Goal: Find specific page/section: Find specific page/section

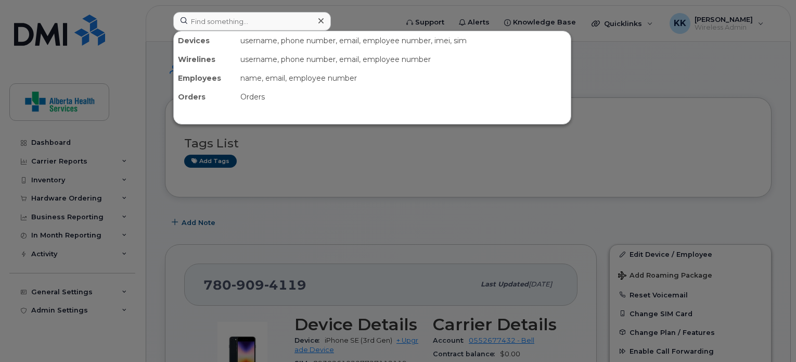
scroll to position [220, 0]
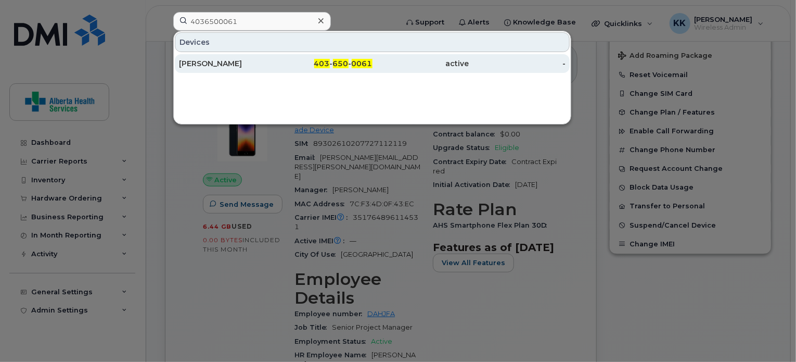
type input "4036500061"
click at [288, 66] on div "403 - 650 - 0061" at bounding box center [324, 63] width 97 height 10
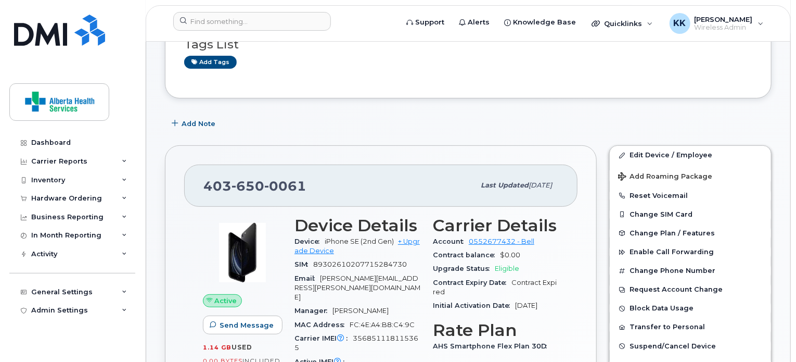
scroll to position [145, 0]
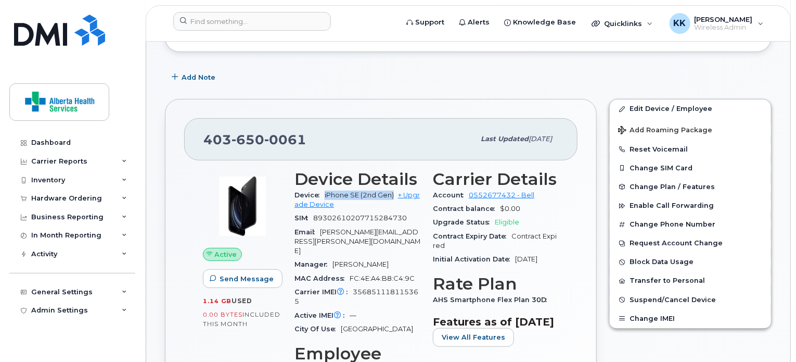
drag, startPoint x: 393, startPoint y: 193, endPoint x: 322, endPoint y: 195, distance: 71.3
click at [322, 195] on div "Device iPhone SE (2nd Gen) + Upgrade Device" at bounding box center [357, 199] width 126 height 23
copy span "iPhone SE (2nd Gen)"
click at [268, 19] on input at bounding box center [252, 21] width 158 height 19
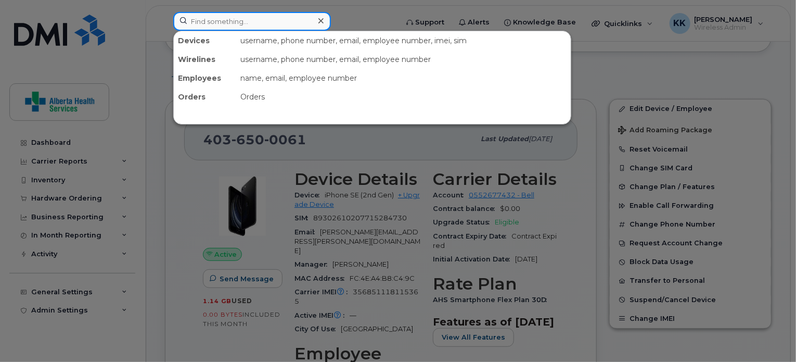
paste input "587-338-9097"
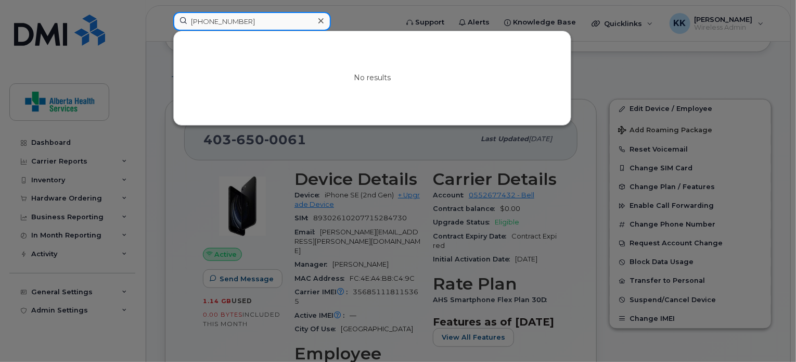
drag, startPoint x: 259, startPoint y: 21, endPoint x: 164, endPoint y: 18, distance: 94.8
click at [165, 18] on div "587-338-9097 No results" at bounding box center [282, 23] width 234 height 23
paste input "952-0425"
drag, startPoint x: 258, startPoint y: 21, endPoint x: 107, endPoint y: 37, distance: 151.7
click at [165, 35] on div "587-952-0425 No results" at bounding box center [282, 23] width 234 height 23
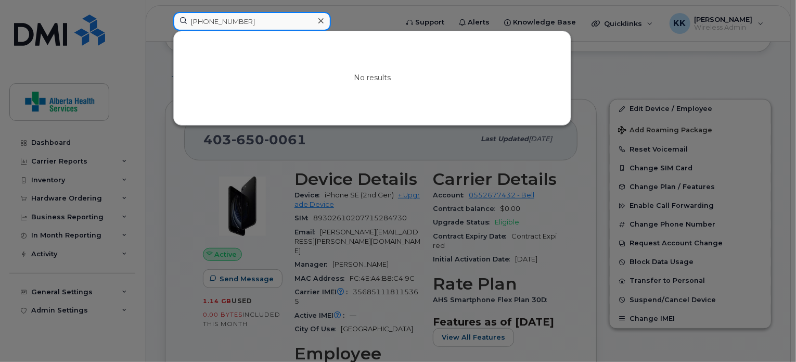
paste input "7809030298"
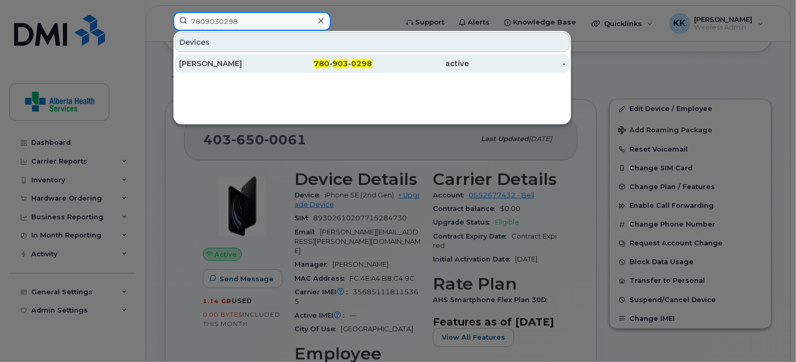
type input "7809030298"
click at [242, 59] on div "Paresh Mehta" at bounding box center [227, 63] width 97 height 10
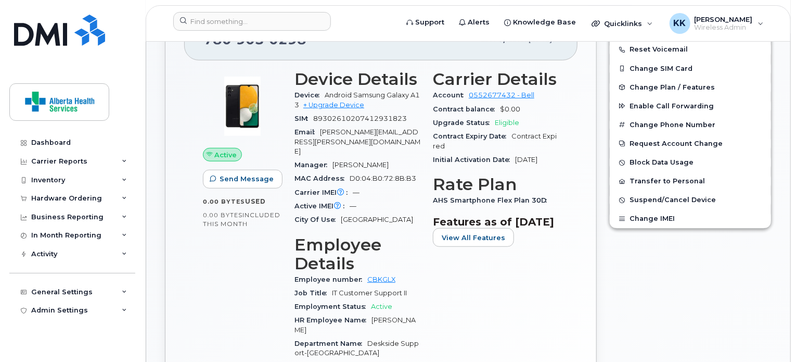
scroll to position [250, 0]
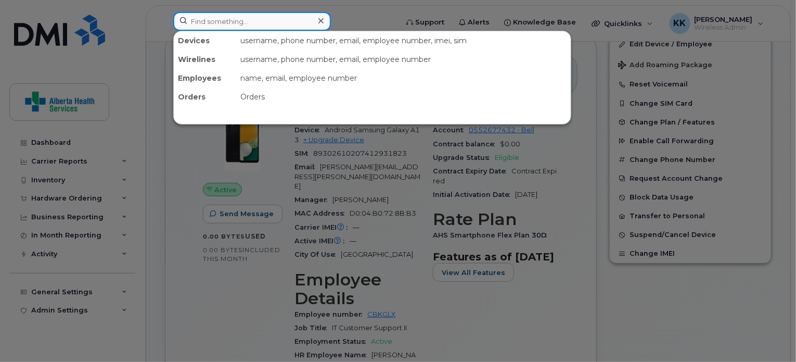
click at [241, 28] on input at bounding box center [252, 21] width 158 height 19
paste input "7809097983"
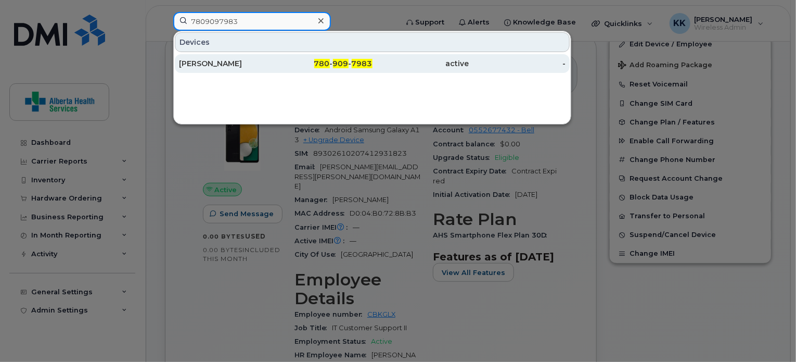
type input "7809097983"
click at [261, 64] on div "[PERSON_NAME]" at bounding box center [227, 63] width 97 height 10
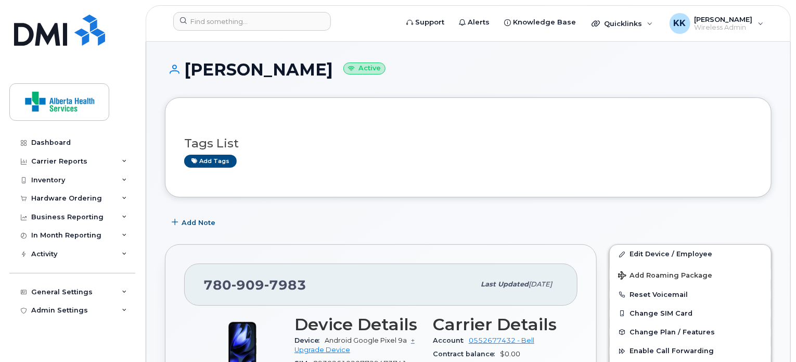
click at [248, 10] on header "Support Alerts Knowledge Base Quicklinks Suspend / Cancel Device Change SIM Car…" at bounding box center [468, 23] width 645 height 36
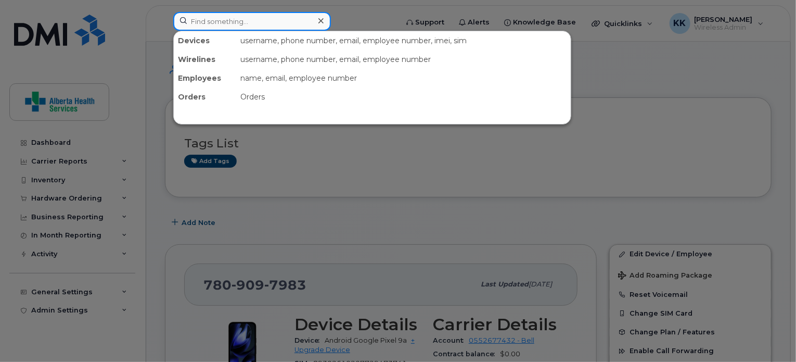
click at [249, 21] on input at bounding box center [252, 21] width 158 height 19
paste input "5872205043"
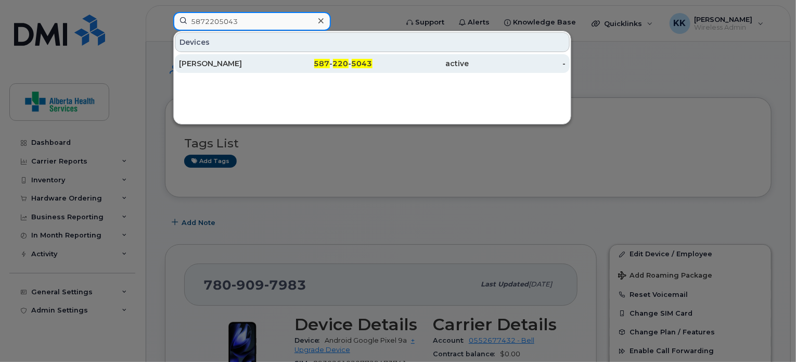
type input "5872205043"
click at [265, 62] on div "Vacant Vacant" at bounding box center [227, 63] width 97 height 10
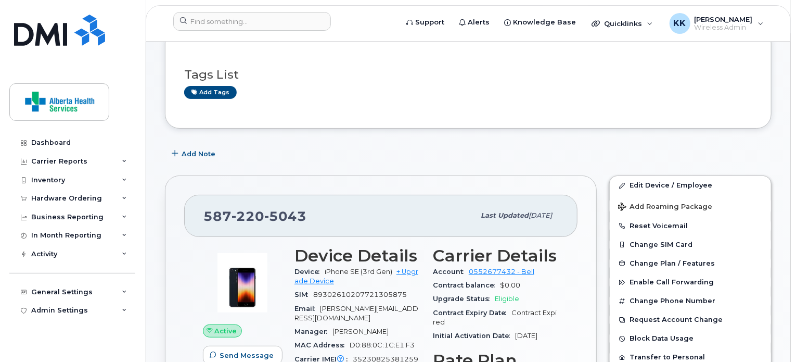
scroll to position [85, 0]
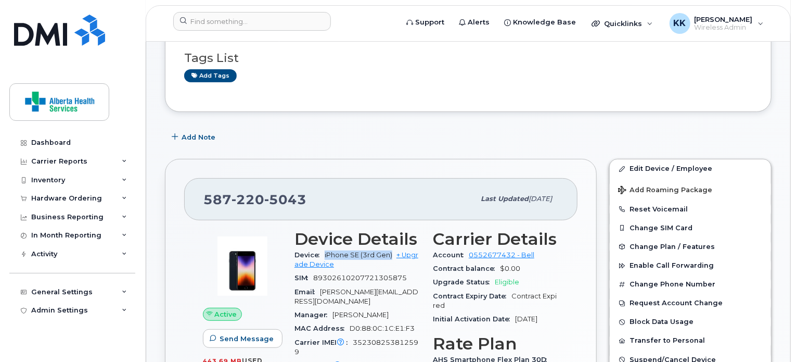
drag, startPoint x: 392, startPoint y: 253, endPoint x: 324, endPoint y: 253, distance: 68.2
click at [324, 253] on div "Device iPhone SE (3rd Gen) + Upgrade Device" at bounding box center [357, 259] width 126 height 23
copy span "iPhone SE (3rd Gen)"
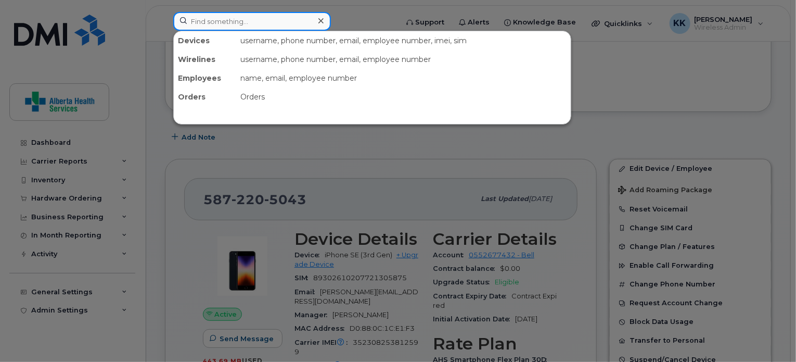
click at [254, 23] on input at bounding box center [252, 21] width 158 height 19
paste input "7804469214"
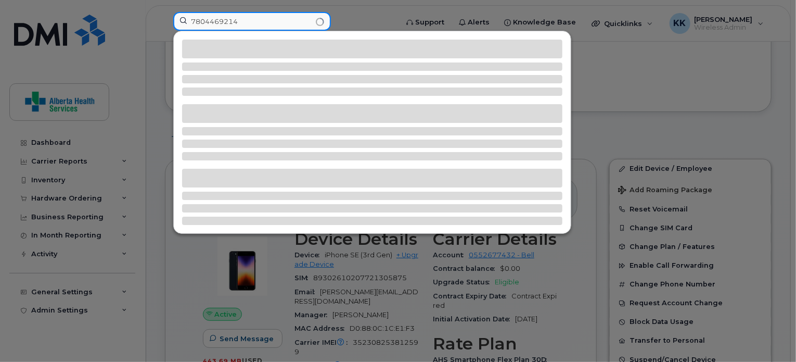
type input "7804469214"
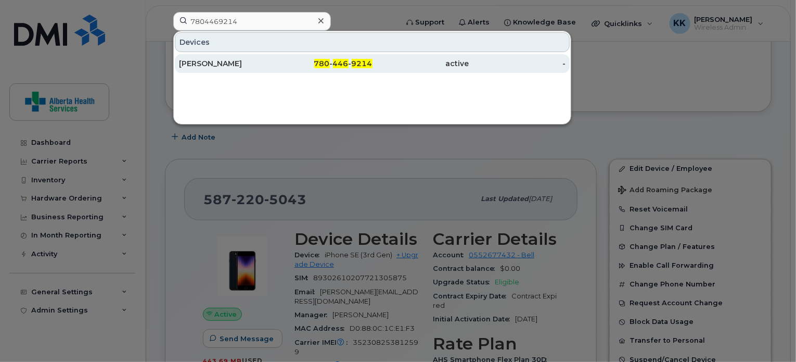
click at [255, 60] on div "Leigh Micklich" at bounding box center [227, 63] width 97 height 10
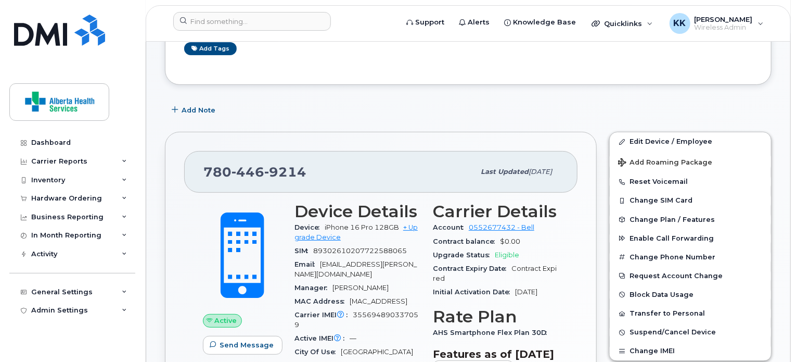
scroll to position [122, 0]
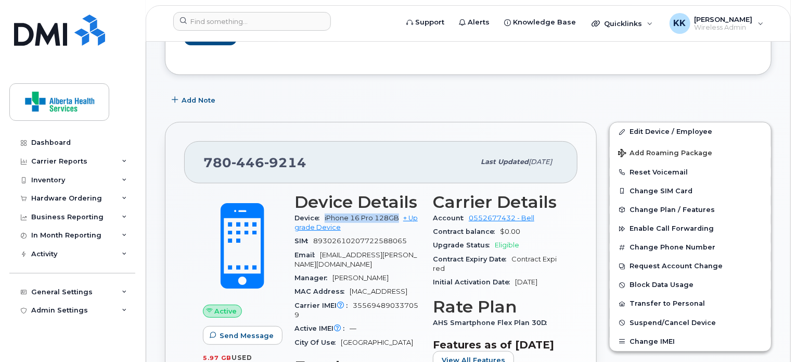
drag, startPoint x: 322, startPoint y: 216, endPoint x: 397, endPoint y: 215, distance: 75.4
click at [397, 215] on div "Device iPhone 16 Pro 128GB + Upgrade Device" at bounding box center [357, 222] width 126 height 23
copy span "iPhone 16 Pro 128GB"
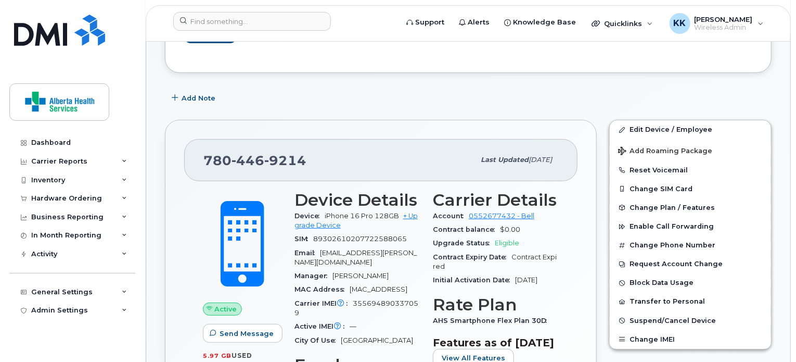
click at [395, 282] on div "MAC Address C4:91:0C:2C:49:B1" at bounding box center [357, 289] width 126 height 14
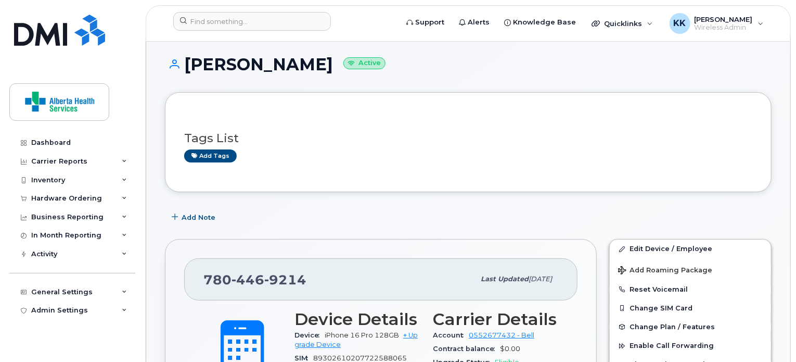
scroll to position [0, 0]
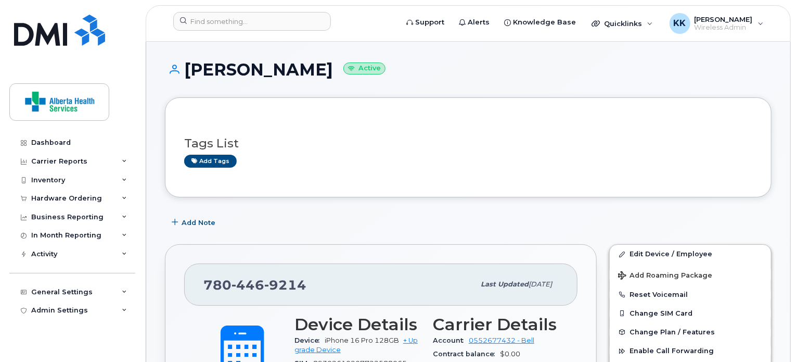
click at [281, 68] on h1 "Leigh Micklich Active" at bounding box center [468, 69] width 607 height 18
copy h1 "Leigh Micklich"
click at [248, 25] on input at bounding box center [252, 21] width 158 height 19
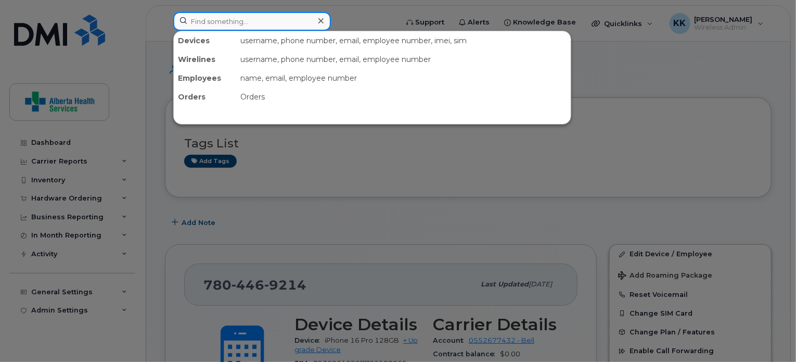
paste input "403-944-0296"
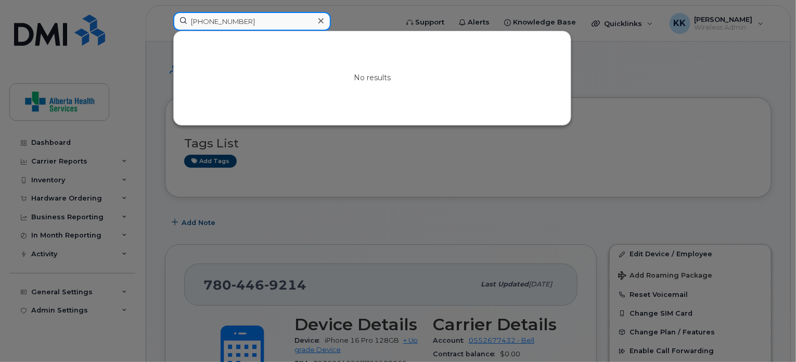
drag, startPoint x: 265, startPoint y: 16, endPoint x: 105, endPoint y: 12, distance: 160.3
click at [165, 12] on div "403-944-0296 No results" at bounding box center [282, 23] width 234 height 23
paste input "780-619-3214"
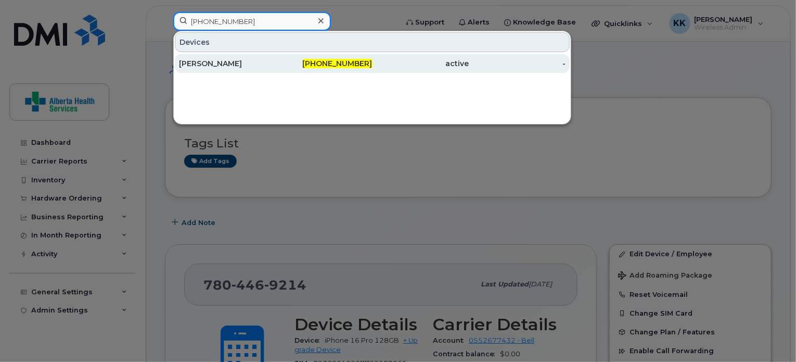
type input "780-619-3214"
click at [211, 61] on div "Candice Roach" at bounding box center [227, 63] width 97 height 10
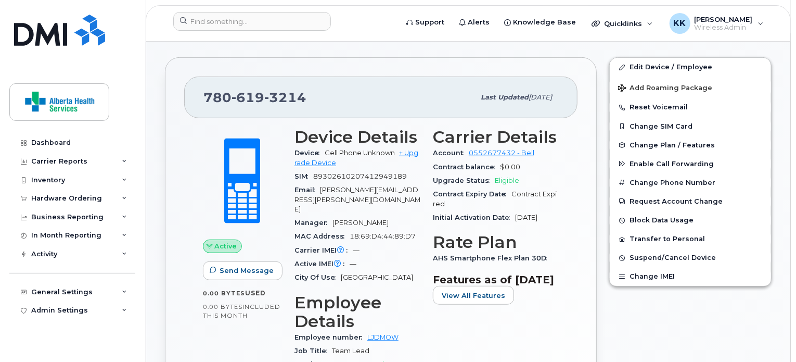
scroll to position [227, 0]
click at [249, 91] on span "619" at bounding box center [247, 97] width 33 height 16
copy span "780 619 3214"
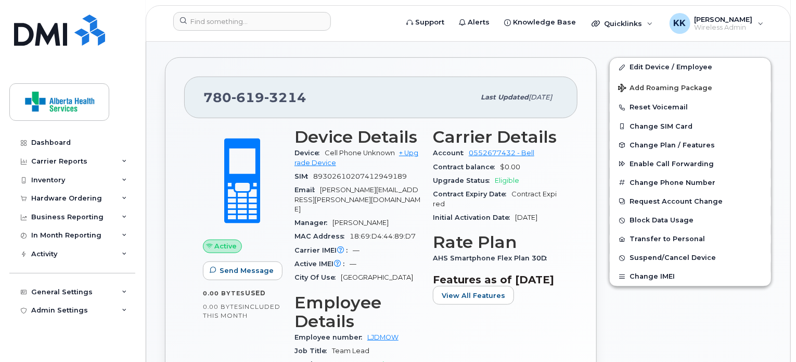
click at [380, 189] on span "Candice.Roach@albertahealthservices.ca" at bounding box center [357, 199] width 126 height 27
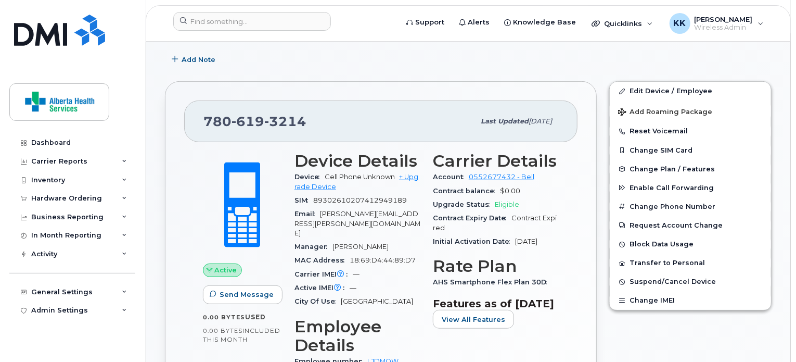
scroll to position [202, 0]
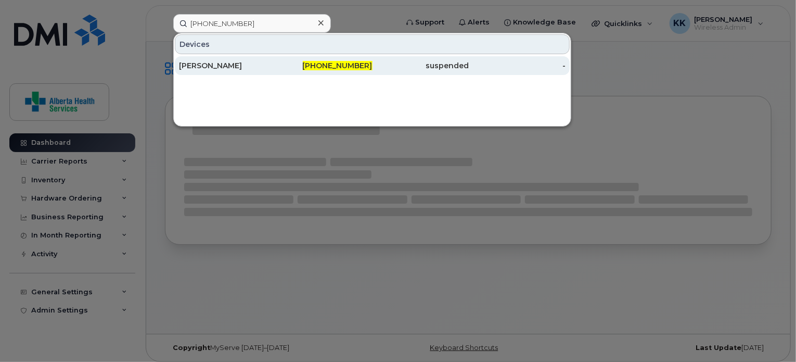
type input "[PHONE_NUMBER]"
click at [281, 67] on div "[PHONE_NUMBER]" at bounding box center [324, 65] width 97 height 10
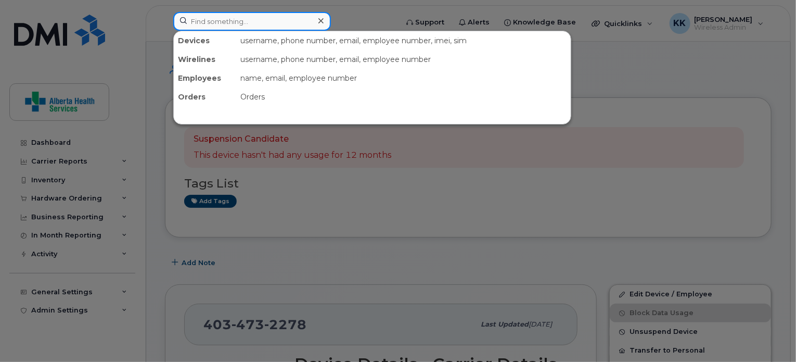
click at [260, 20] on input at bounding box center [252, 21] width 158 height 19
paste input "megantupper"
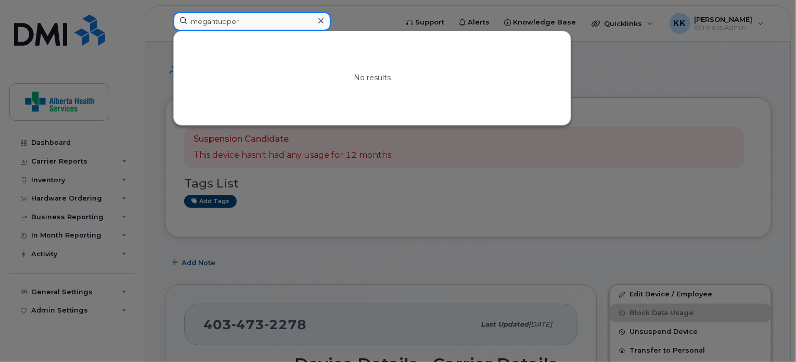
drag, startPoint x: 246, startPoint y: 25, endPoint x: 98, endPoint y: 41, distance: 148.1
click at [165, 35] on div "megantupper No results" at bounding box center [282, 23] width 234 height 23
paste input "5873340480"
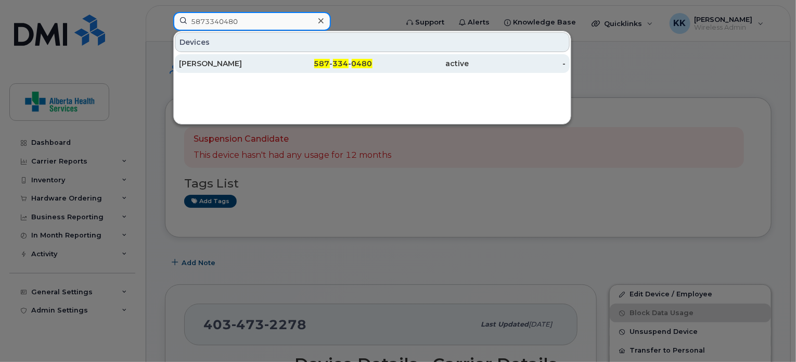
type input "5873340480"
click at [211, 63] on div "[PERSON_NAME]" at bounding box center [227, 63] width 97 height 10
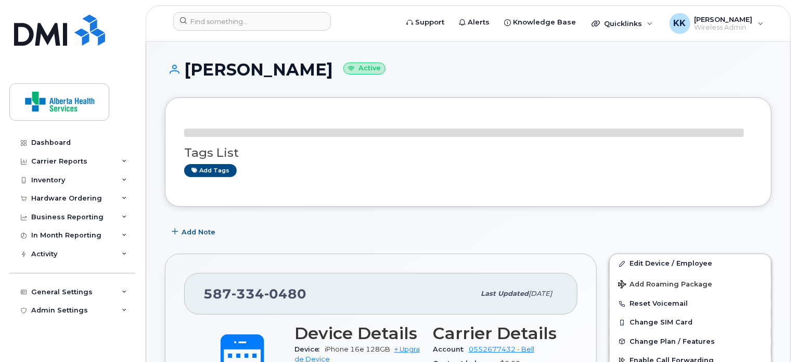
scroll to position [102, 0]
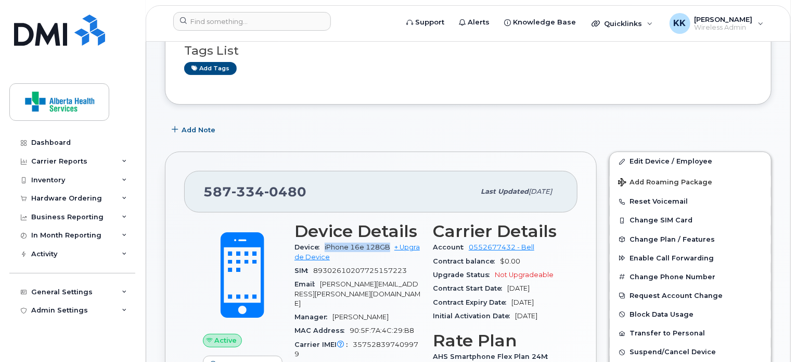
drag, startPoint x: 325, startPoint y: 244, endPoint x: 392, endPoint y: 246, distance: 67.6
click at [392, 246] on div "Device iPhone 16e 128GB + Upgrade Device" at bounding box center [357, 251] width 126 height 23
copy span "iPhone 16e 128GB"
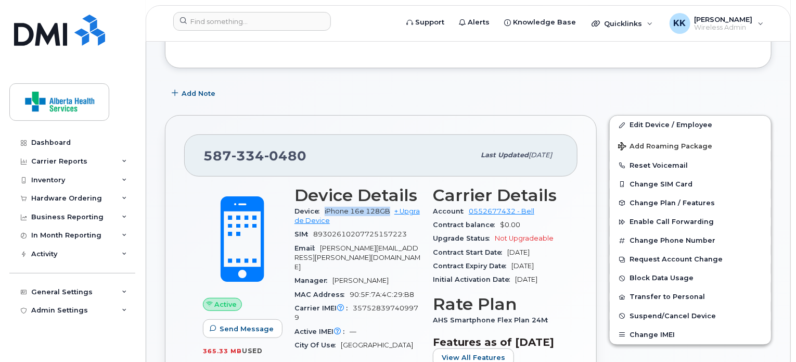
scroll to position [173, 0]
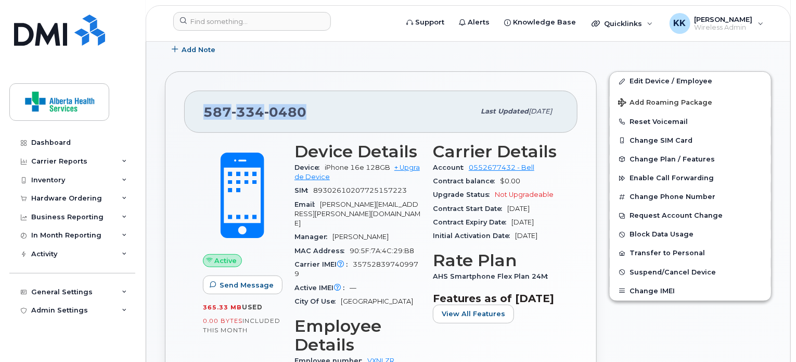
drag, startPoint x: 309, startPoint y: 114, endPoint x: 153, endPoint y: 120, distance: 155.7
copy span "[PHONE_NUMBER]"
